Goal: Find specific page/section: Find specific page/section

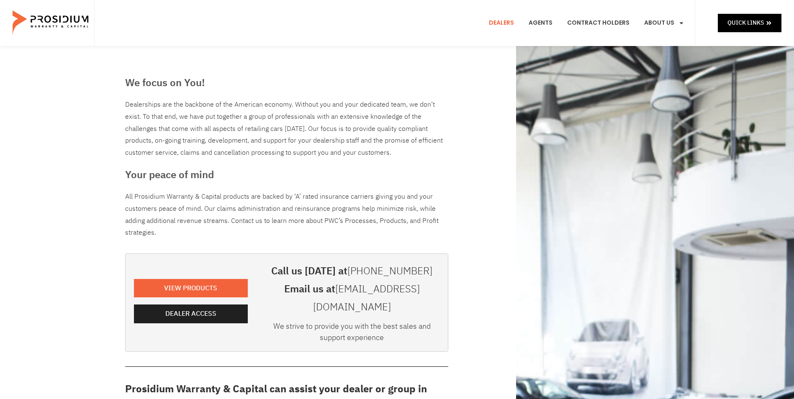
click at [194, 306] on e-page-transition at bounding box center [397, 199] width 794 height 399
click at [194, 308] on span "Dealer Access" at bounding box center [192, 314] width 51 height 12
click at [183, 304] on e-page-transition at bounding box center [397, 199] width 794 height 399
click at [183, 308] on span "Dealer Access" at bounding box center [192, 314] width 51 height 12
click at [221, 308] on span "Dealer Access" at bounding box center [192, 314] width 92 height 12
